Goal: Task Accomplishment & Management: Manage account settings

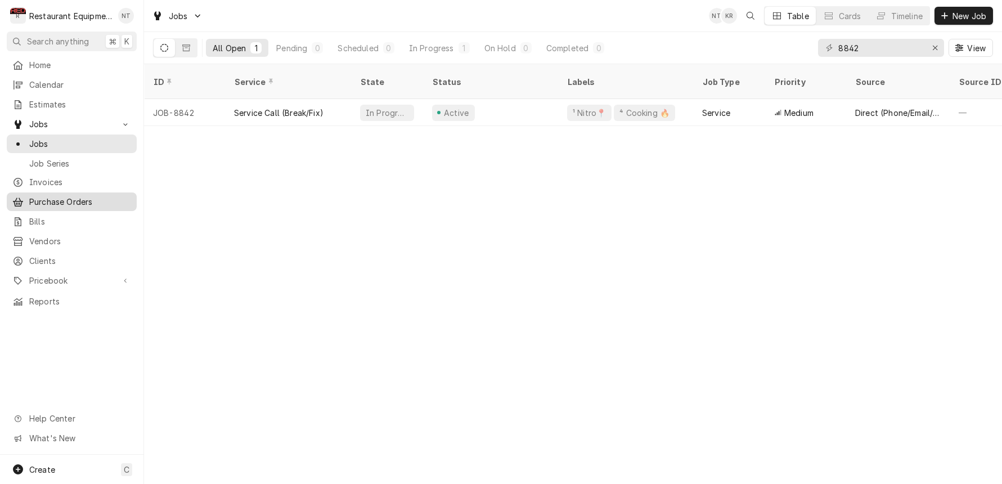
click at [97, 196] on span "Purchase Orders" at bounding box center [80, 202] width 102 height 12
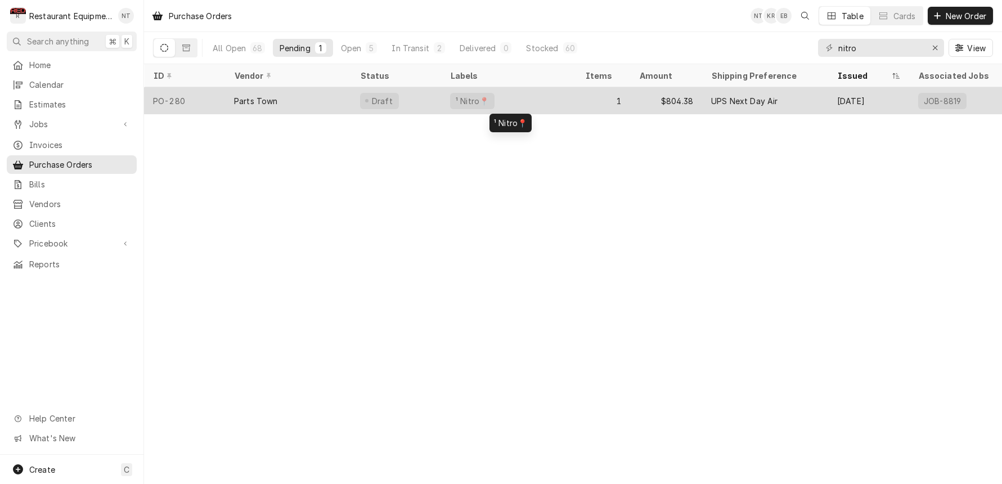
click at [550, 101] on div "¹ Nitro📍" at bounding box center [508, 100] width 135 height 27
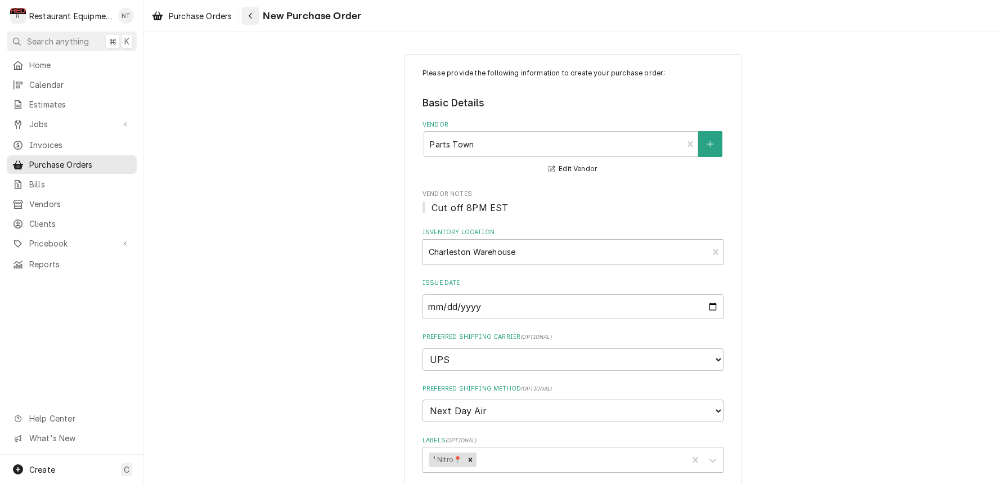
click at [251, 15] on icon "Navigate back" at bounding box center [250, 16] width 3 height 6
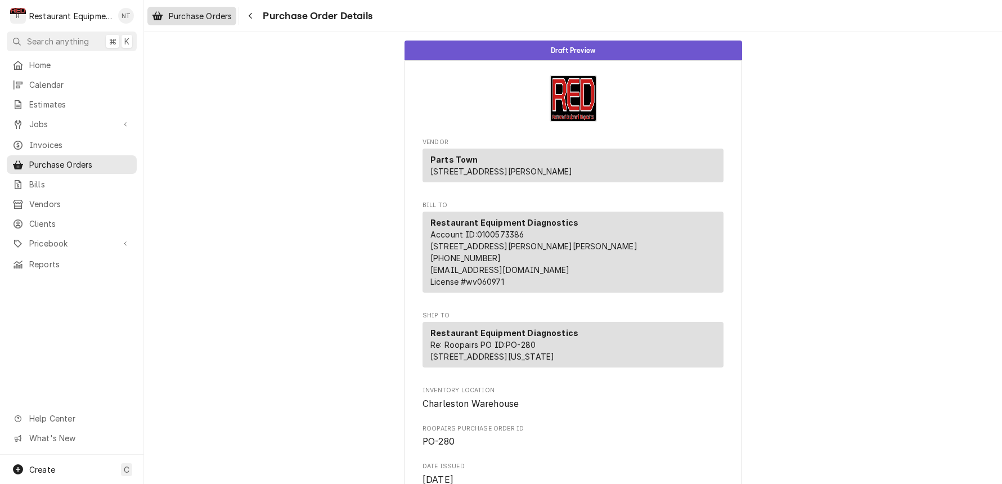
click at [214, 21] on span "Purchase Orders" at bounding box center [200, 16] width 63 height 12
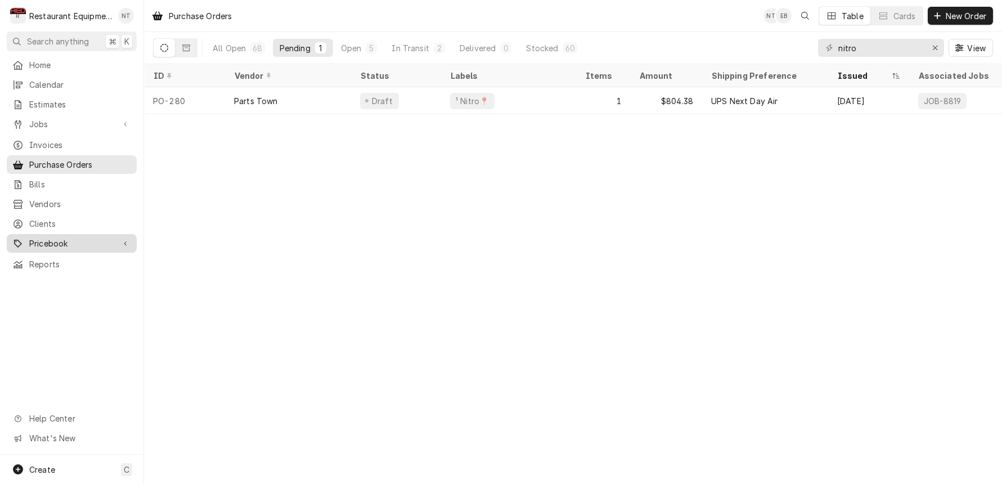
scroll to position [0, 1]
click at [79, 236] on div "Pricebook" at bounding box center [71, 243] width 125 height 14
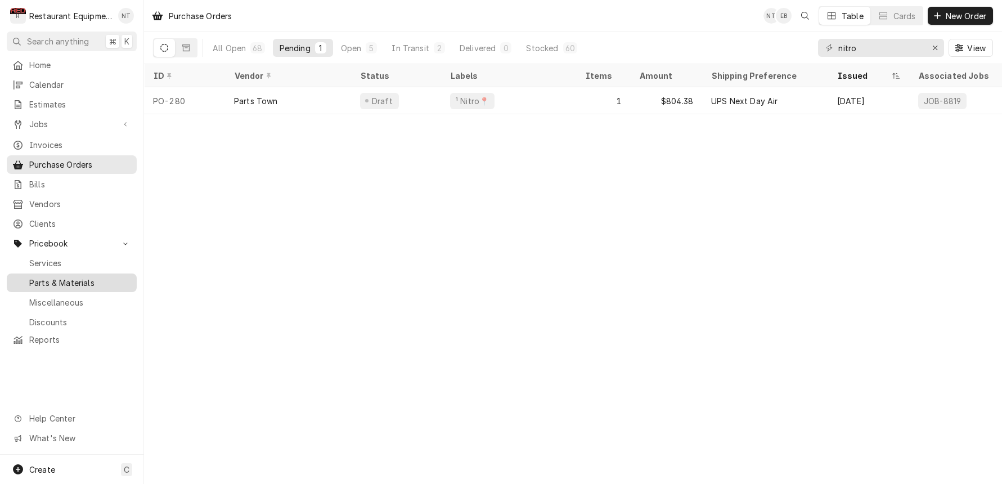
scroll to position [0, 0]
click at [87, 279] on div "Parts & Materials" at bounding box center [71, 283] width 125 height 14
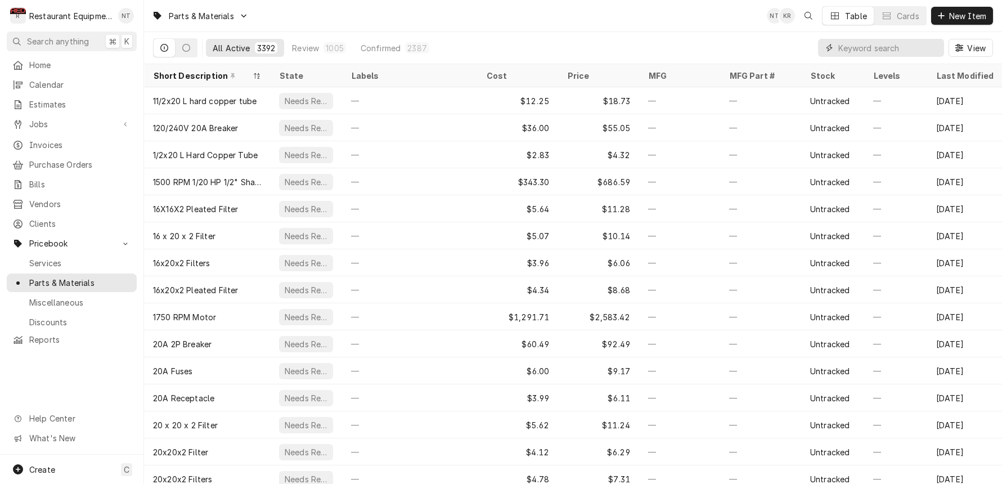
click at [863, 45] on input "Dynamic Content Wrapper" at bounding box center [888, 48] width 100 height 18
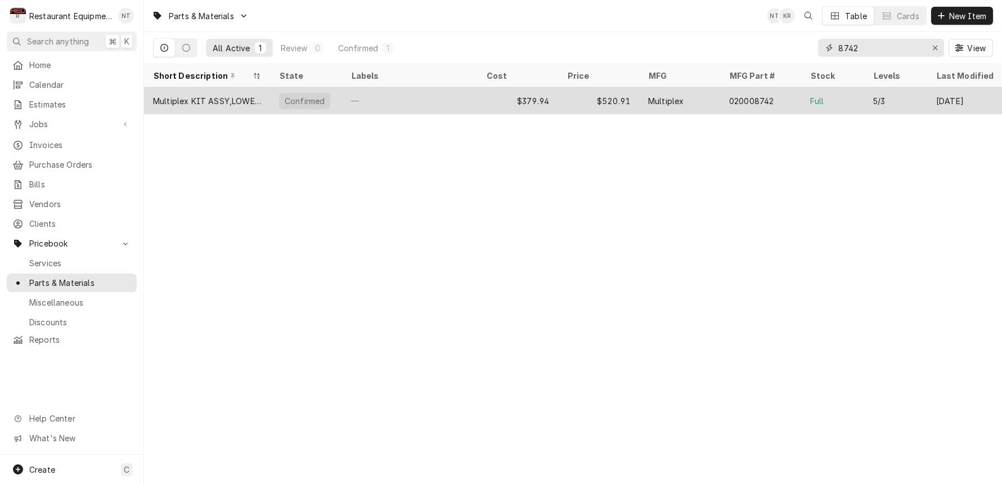
type input "8742"
click at [542, 90] on div "$379.94" at bounding box center [517, 100] width 81 height 27
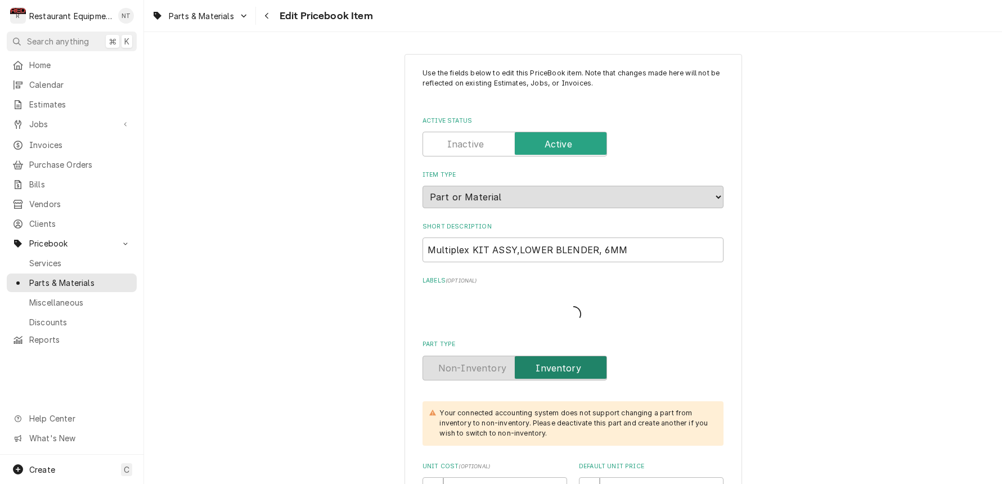
type textarea "x"
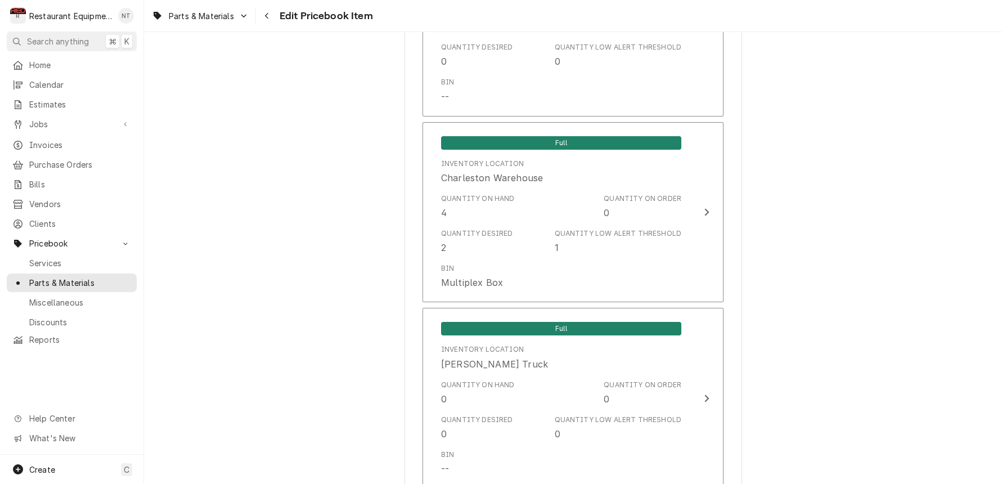
scroll to position [2387, 0]
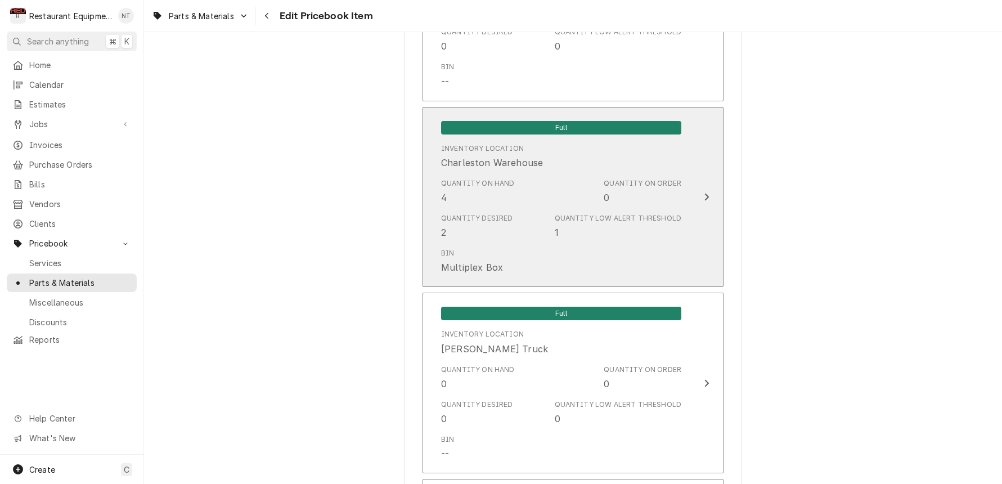
click at [569, 143] on div "Inventory Location [GEOGRAPHIC_DATA]" at bounding box center [561, 156] width 240 height 35
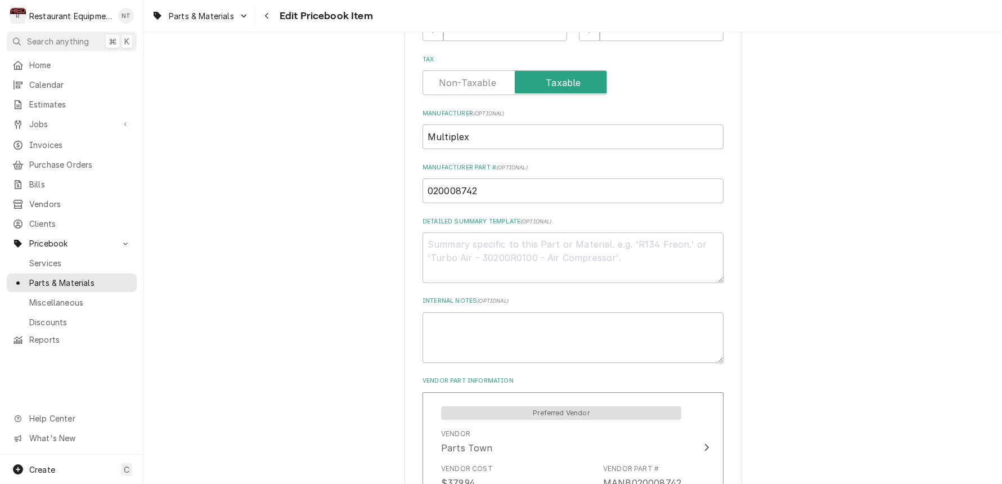
scroll to position [448, 0]
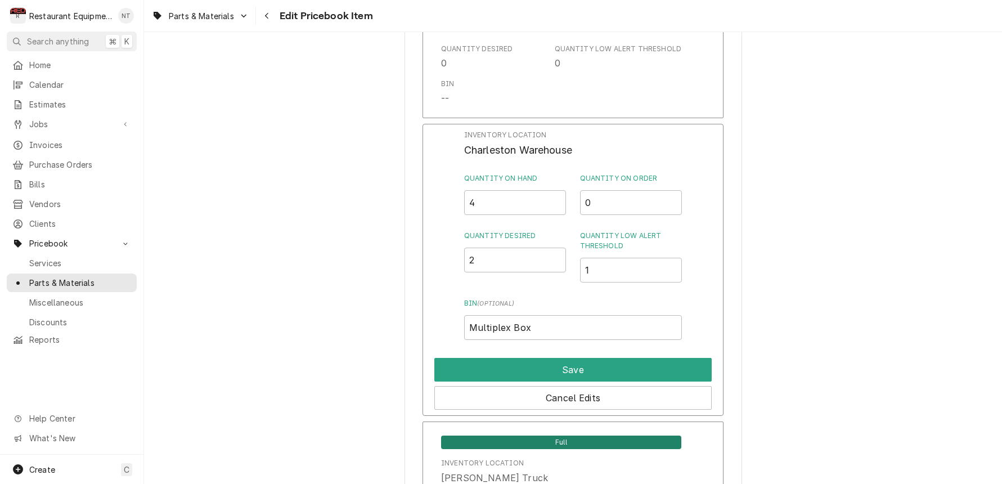
click at [557, 195] on input "4" at bounding box center [515, 202] width 102 height 25
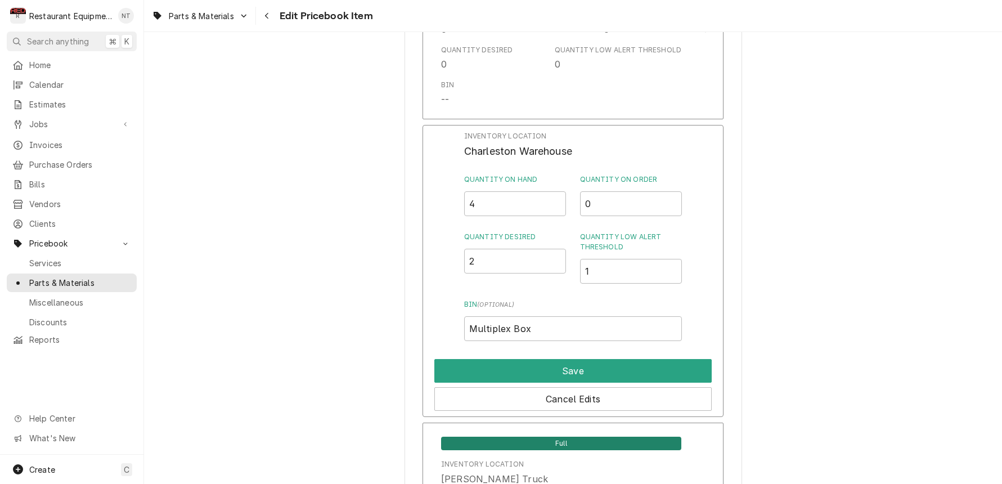
scroll to position [2368, 0]
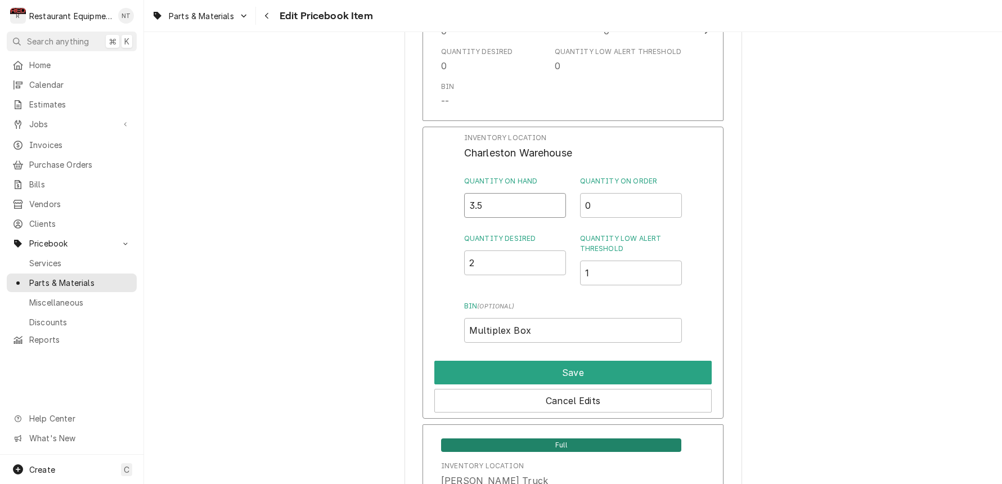
click at [557, 193] on input "3.5" at bounding box center [515, 205] width 102 height 25
type input "3"
click at [558, 193] on input "3" at bounding box center [515, 205] width 102 height 25
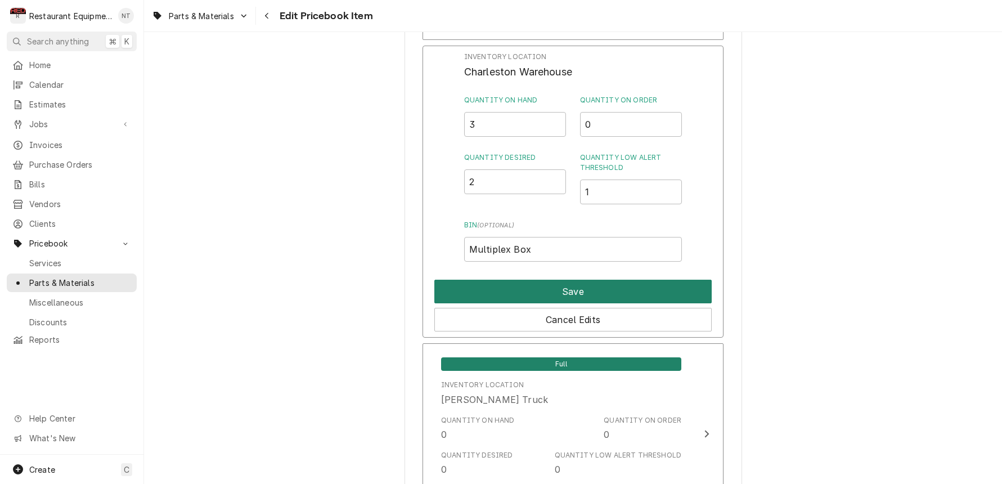
click at [591, 279] on button "Save" at bounding box center [572, 291] width 277 height 24
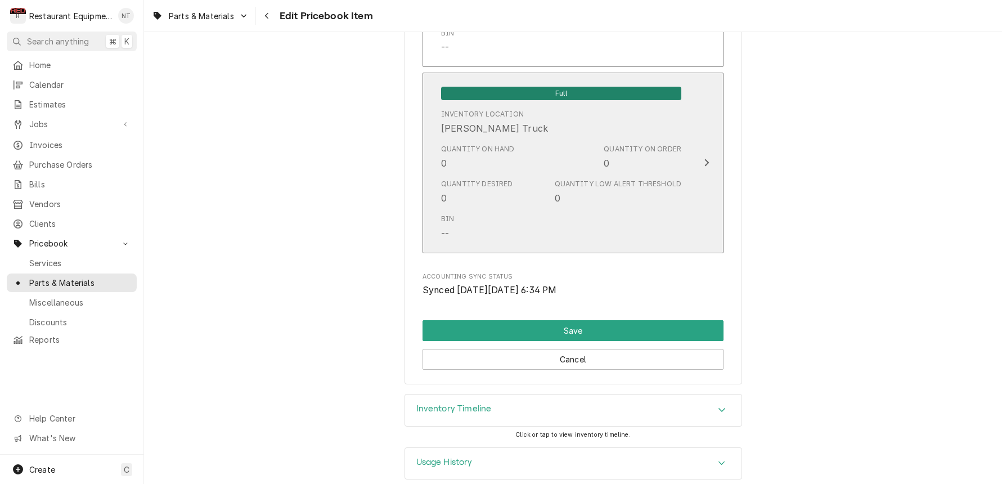
scroll to position [7442, 0]
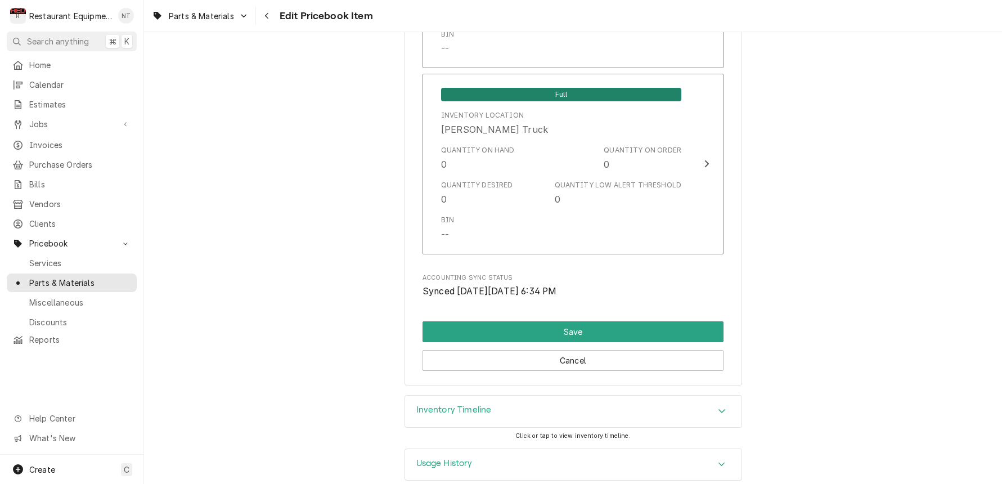
click at [541, 321] on button "Save" at bounding box center [572, 331] width 301 height 21
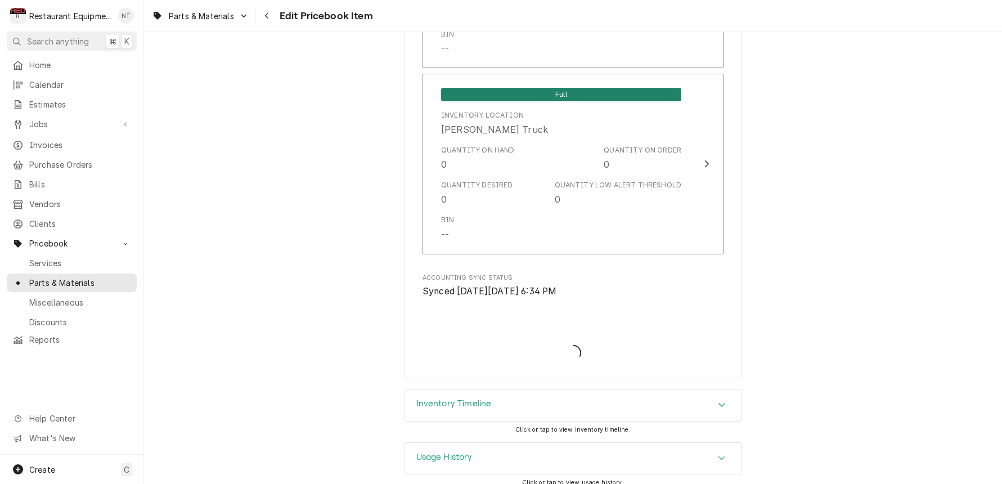
scroll to position [7436, 0]
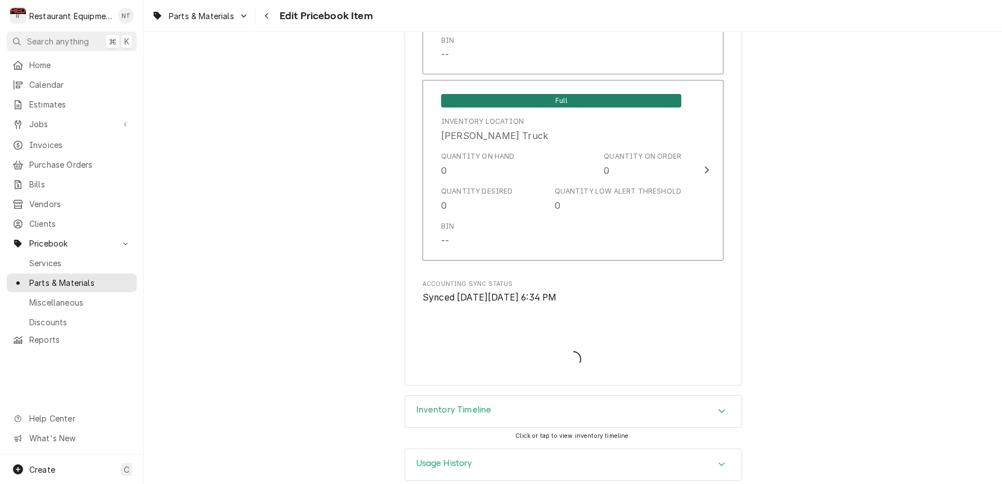
type textarea "x"
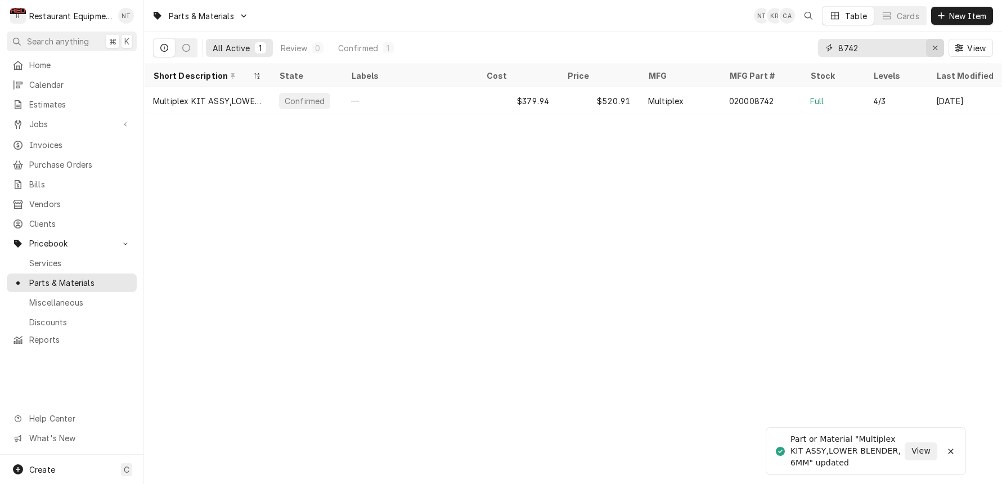
click at [937, 48] on icon "Erase input" at bounding box center [935, 48] width 6 height 8
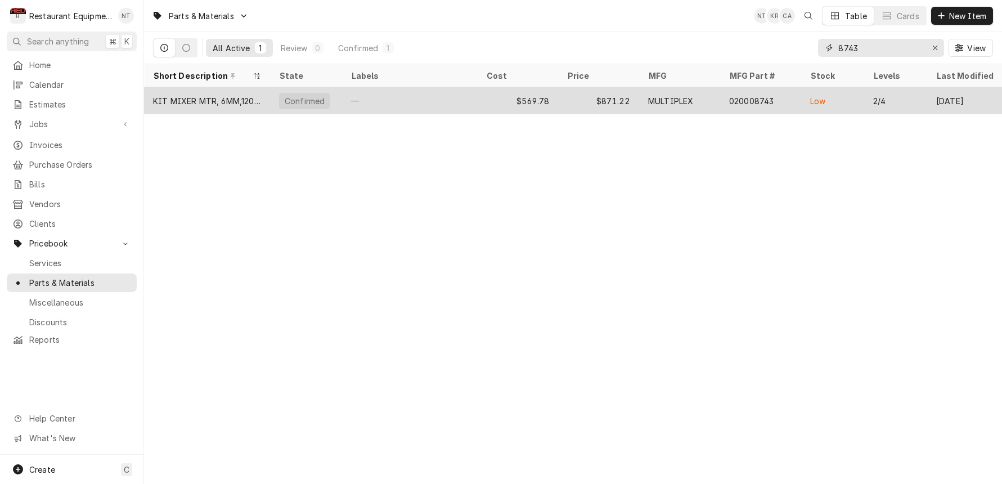
type input "8743"
click at [819, 108] on div "Low" at bounding box center [832, 100] width 63 height 27
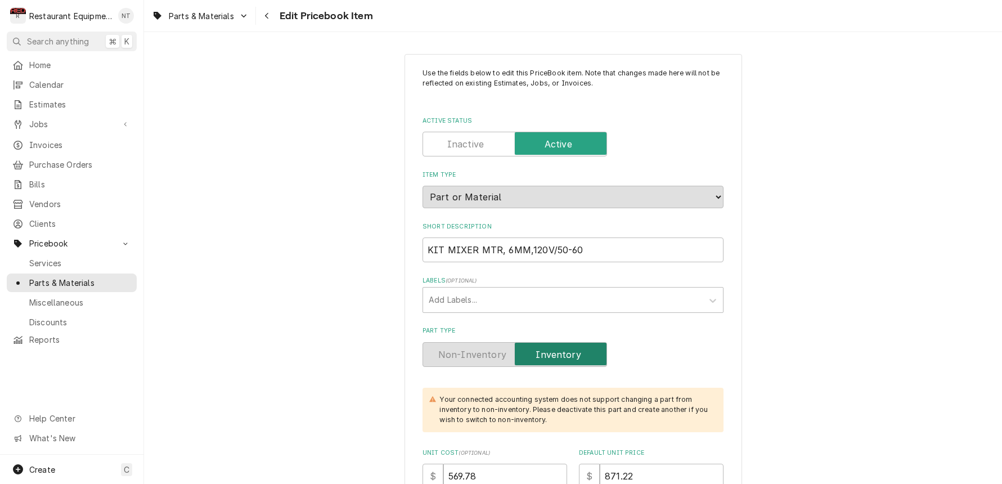
type textarea "x"
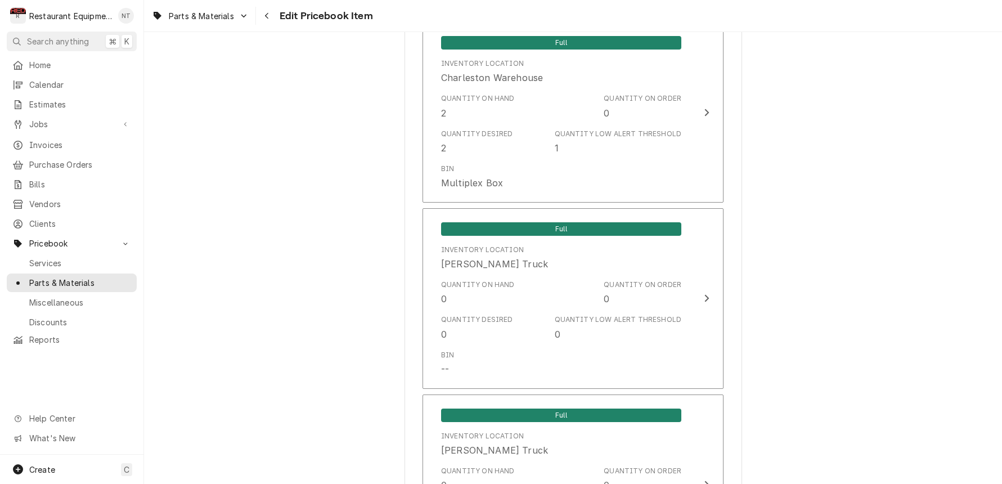
scroll to position [2354, 0]
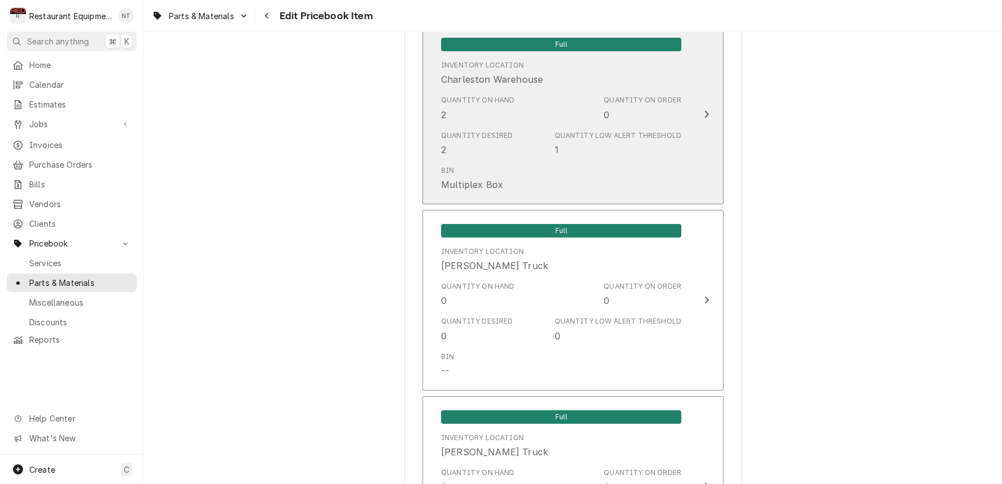
click at [697, 89] on button "Full Inventory Location [GEOGRAPHIC_DATA] Quantity on Hand 2 Quantity on Order …" at bounding box center [572, 114] width 301 height 181
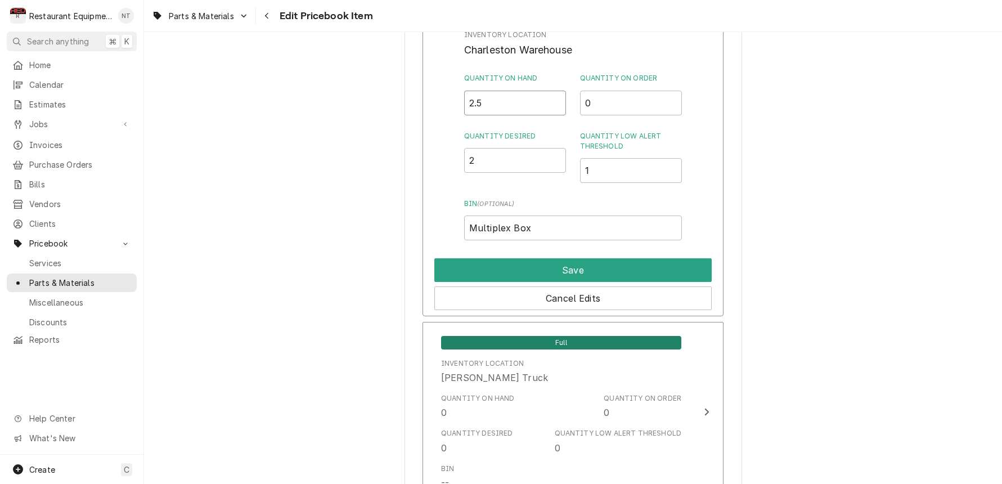
click at [558, 91] on input "2.5" at bounding box center [515, 103] width 102 height 25
type input "3"
click at [558, 91] on input "3" at bounding box center [515, 103] width 102 height 25
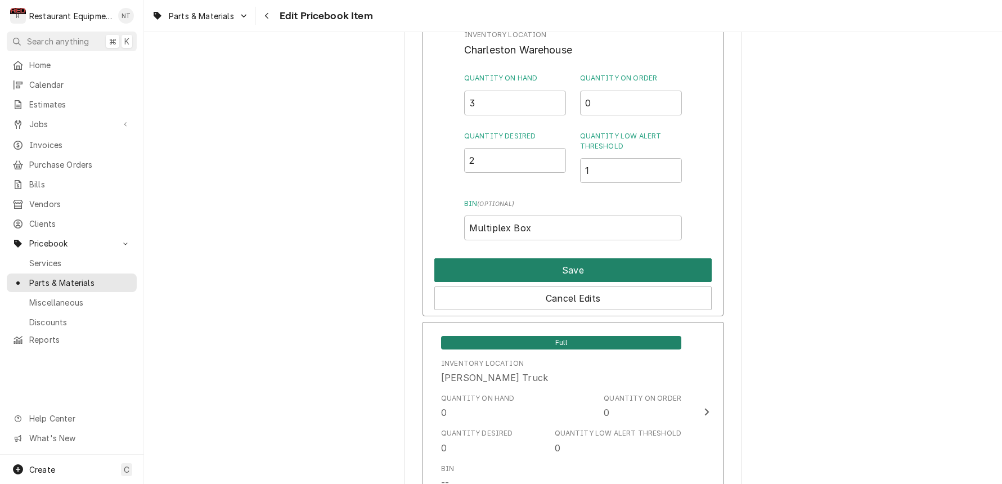
click at [646, 258] on button "Save" at bounding box center [572, 270] width 277 height 24
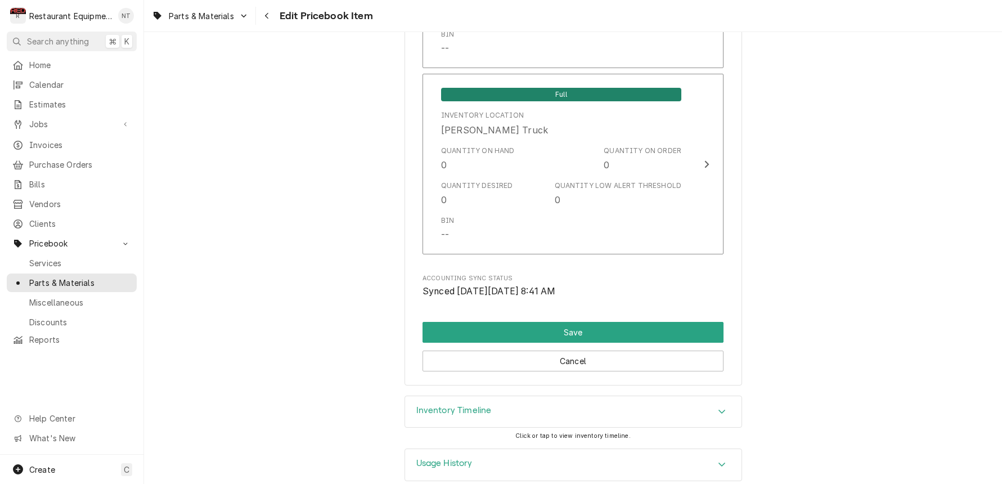
scroll to position [0, 0]
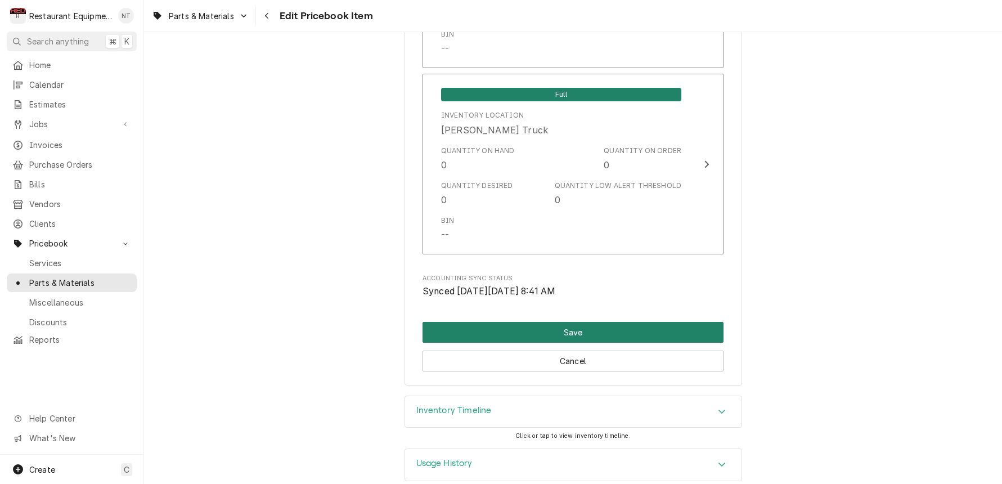
click at [644, 322] on button "Save" at bounding box center [572, 332] width 301 height 21
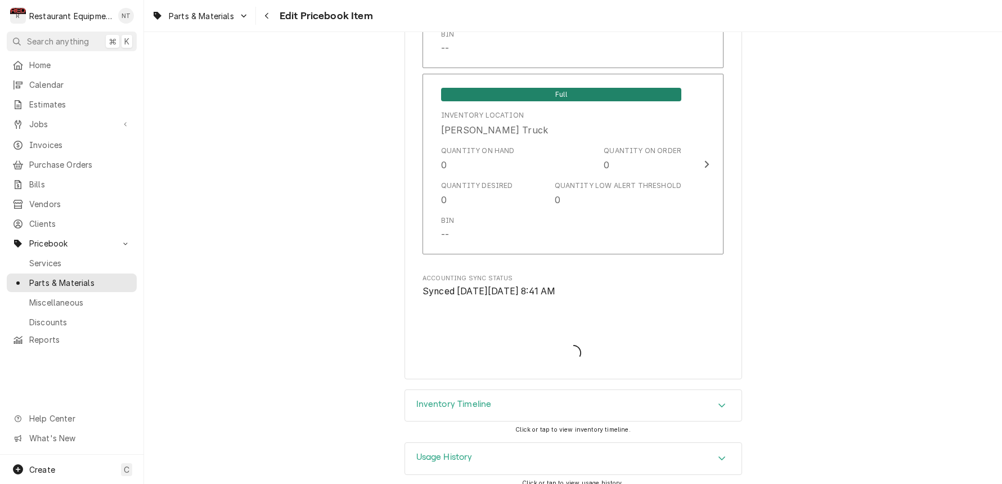
type textarea "x"
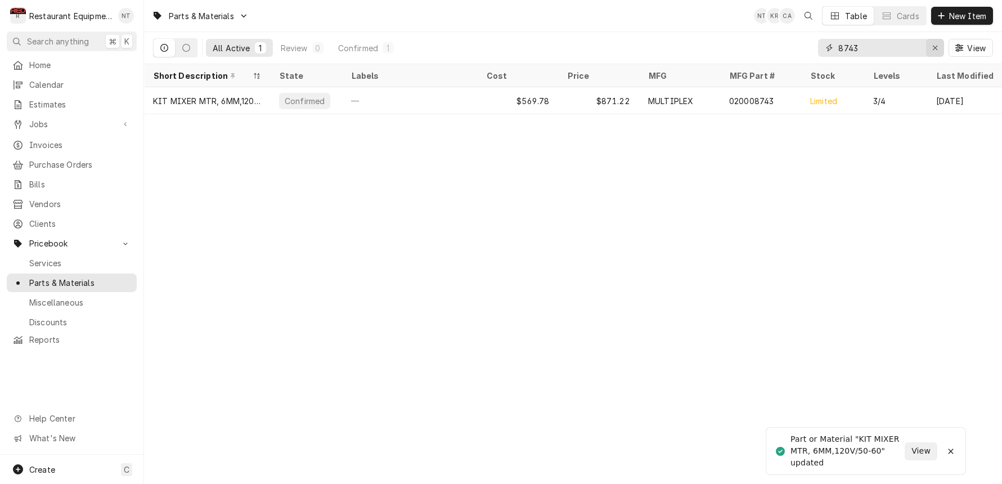
click at [938, 52] on button "Erase input" at bounding box center [935, 48] width 18 height 18
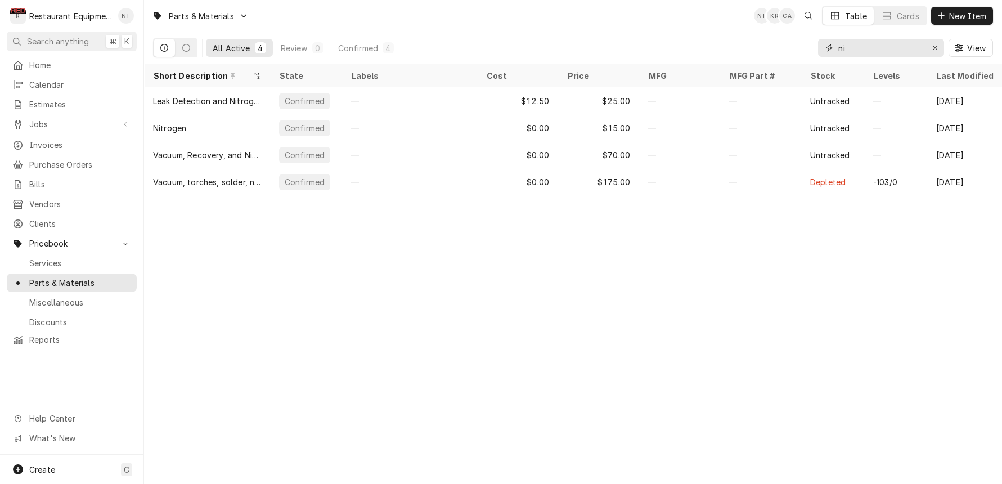
type input "n"
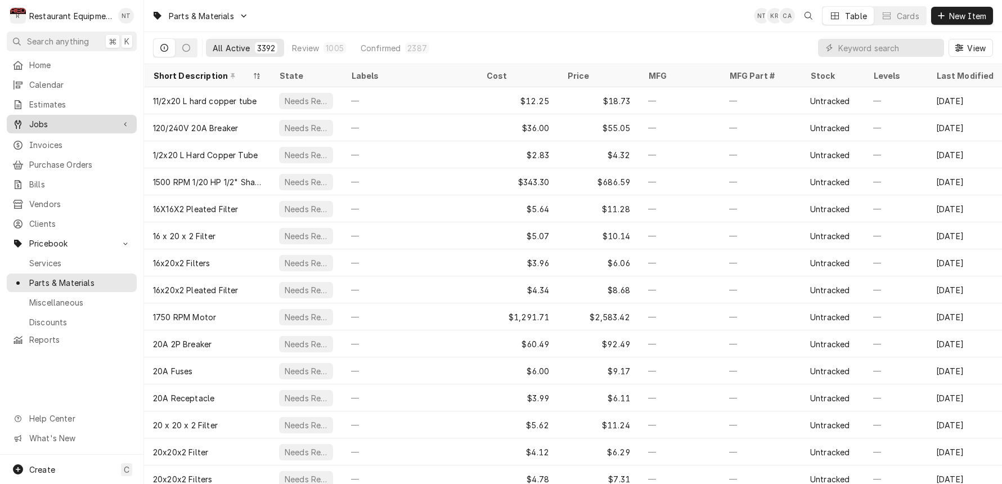
click at [51, 121] on span "Jobs" at bounding box center [71, 124] width 85 height 12
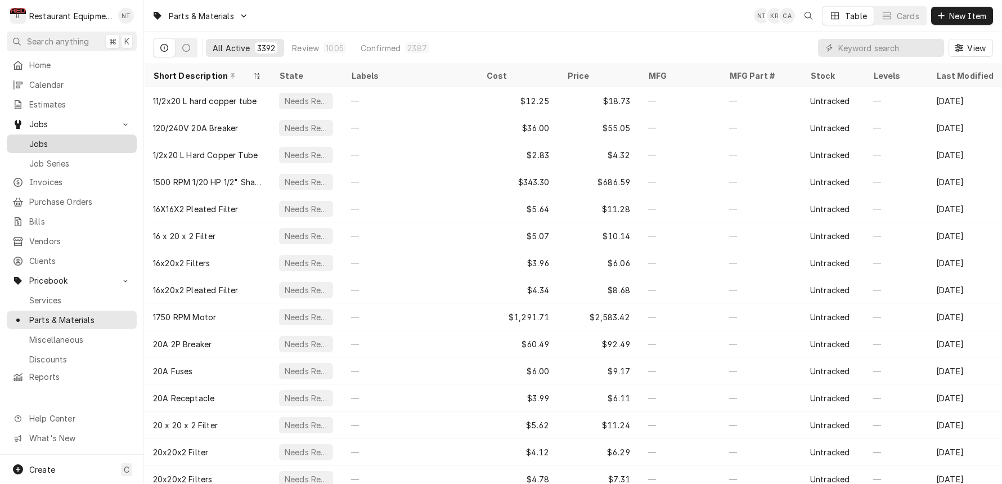
click at [56, 138] on span "Jobs" at bounding box center [80, 144] width 102 height 12
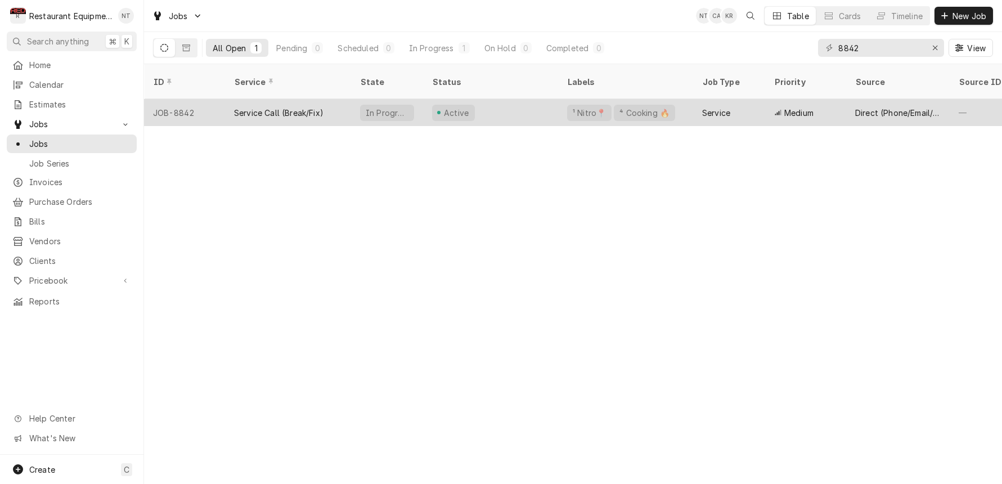
click at [765, 109] on div "Medium" at bounding box center [805, 112] width 81 height 27
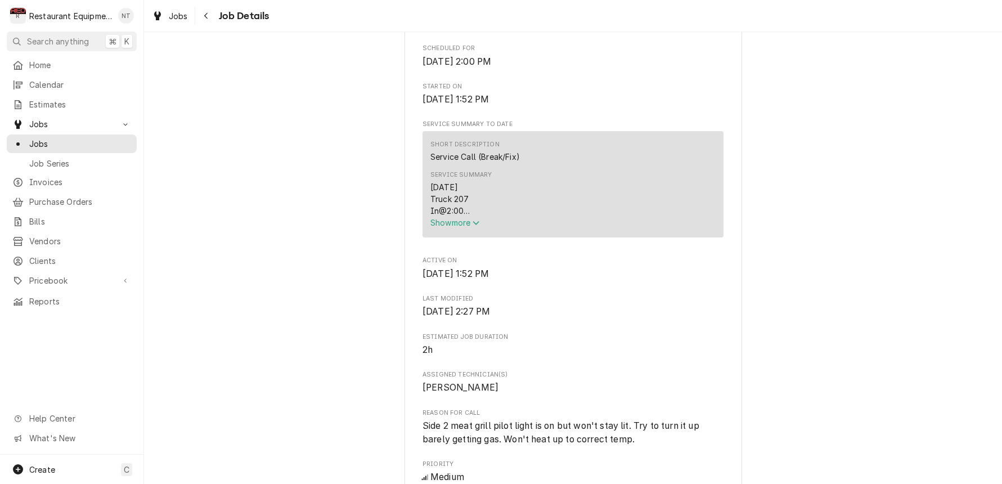
scroll to position [374, 0]
click at [467, 218] on div "[DATE] Truck 207 In@2:00 Out@2:45 Upon arrival spoke with manager about [PERSON…" at bounding box center [572, 199] width 285 height 35
click at [469, 224] on span "Show more" at bounding box center [454, 224] width 49 height 10
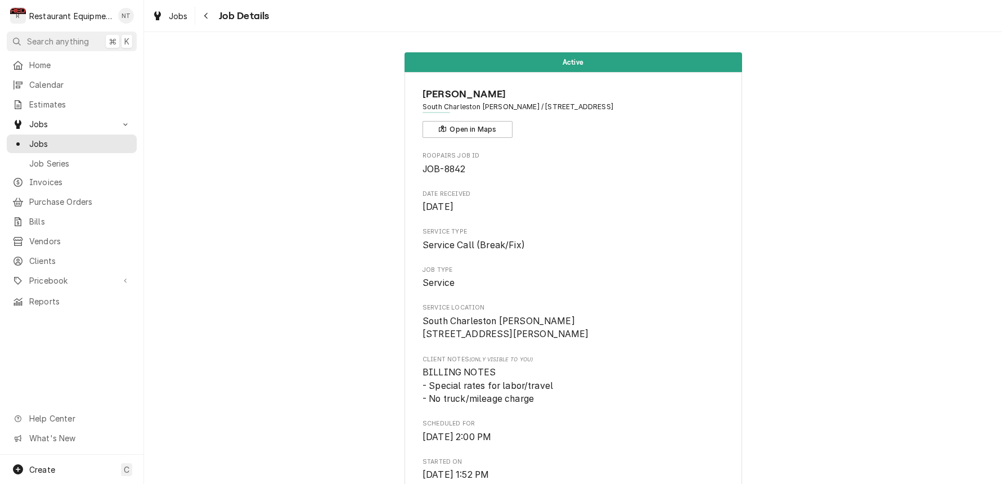
scroll to position [0, 0]
click at [173, 16] on span "Jobs" at bounding box center [178, 16] width 19 height 12
